Goal: Check status: Check status

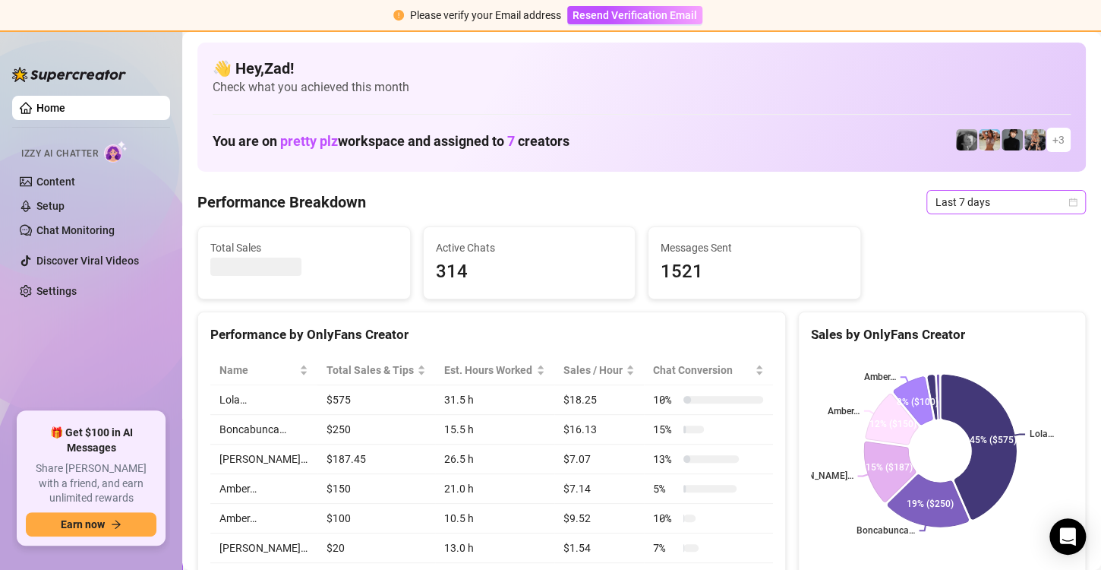
click at [966, 204] on span "Last 7 days" at bounding box center [1006, 202] width 141 height 23
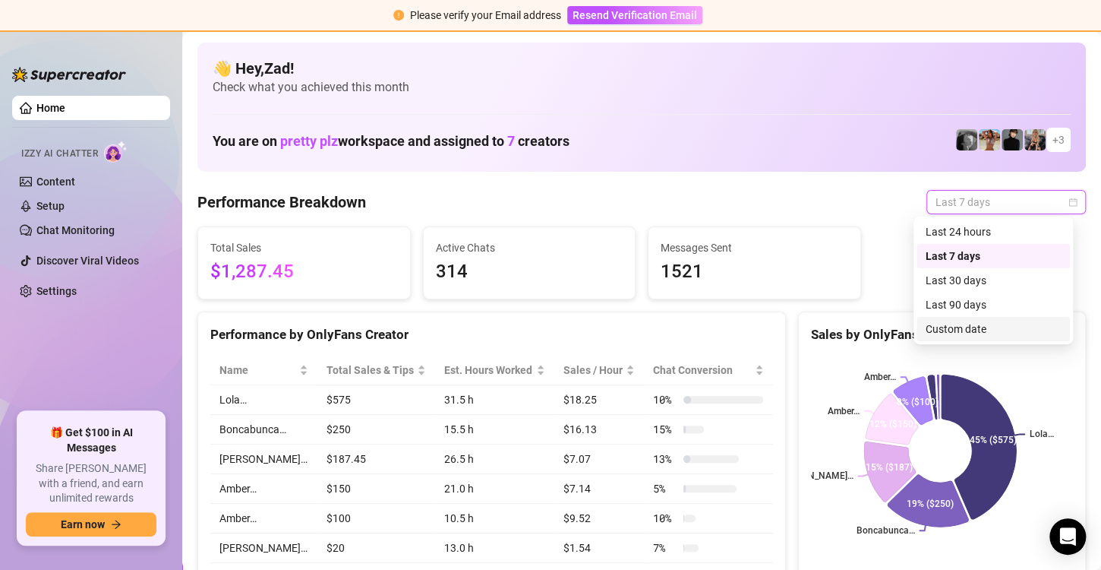
click at [952, 332] on div "Custom date" at bounding box center [993, 329] width 135 height 17
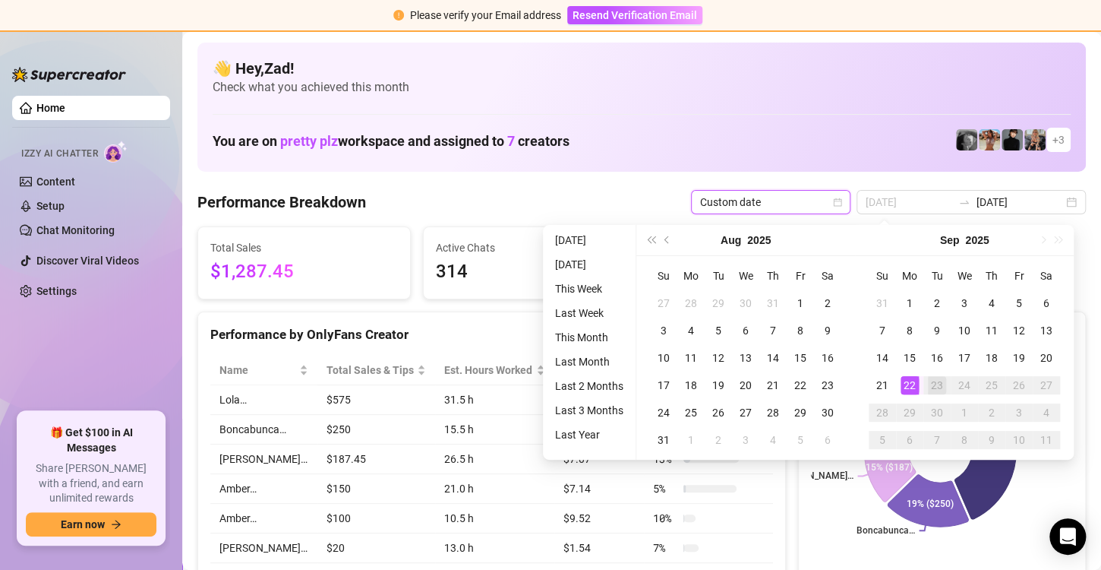
type input "2025-09-22"
click at [907, 384] on div "22" at bounding box center [910, 385] width 18 height 18
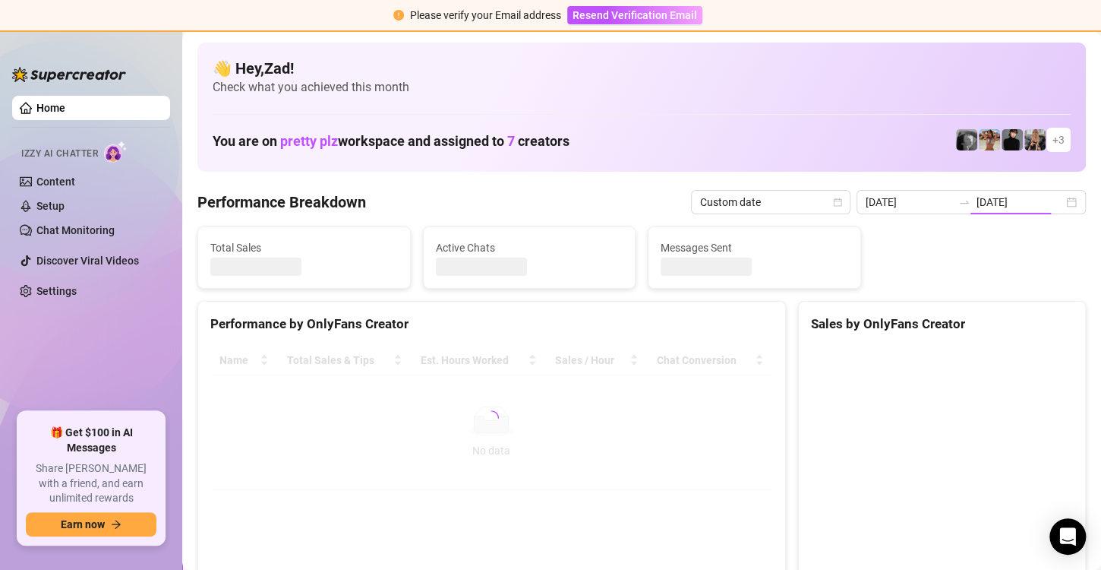
type input "2025-09-22"
